Goal: Transaction & Acquisition: Subscribe to service/newsletter

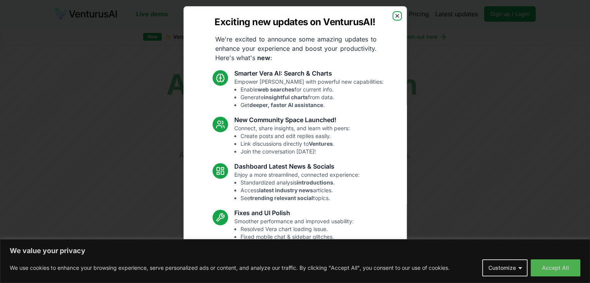
click at [394, 16] on icon "button" at bounding box center [397, 16] width 6 height 6
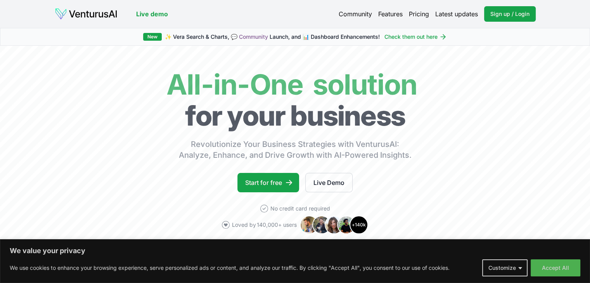
scroll to position [116, 0]
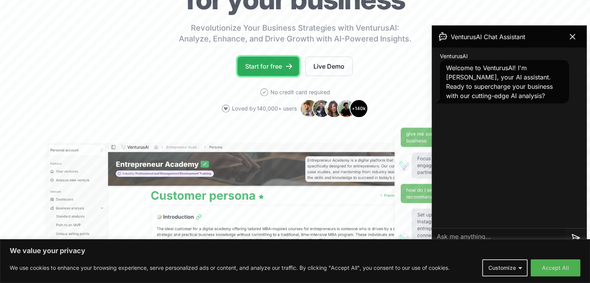
click at [282, 68] on link "Start for free" at bounding box center [268, 66] width 62 height 19
